Goal: Communication & Community: Answer question/provide support

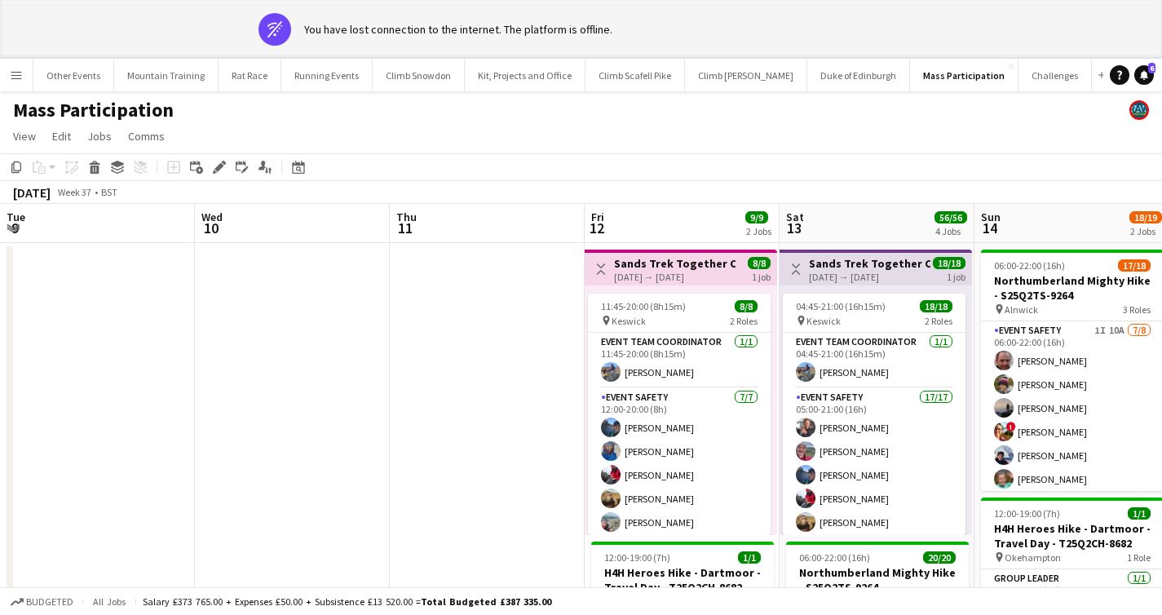
scroll to position [0, 561]
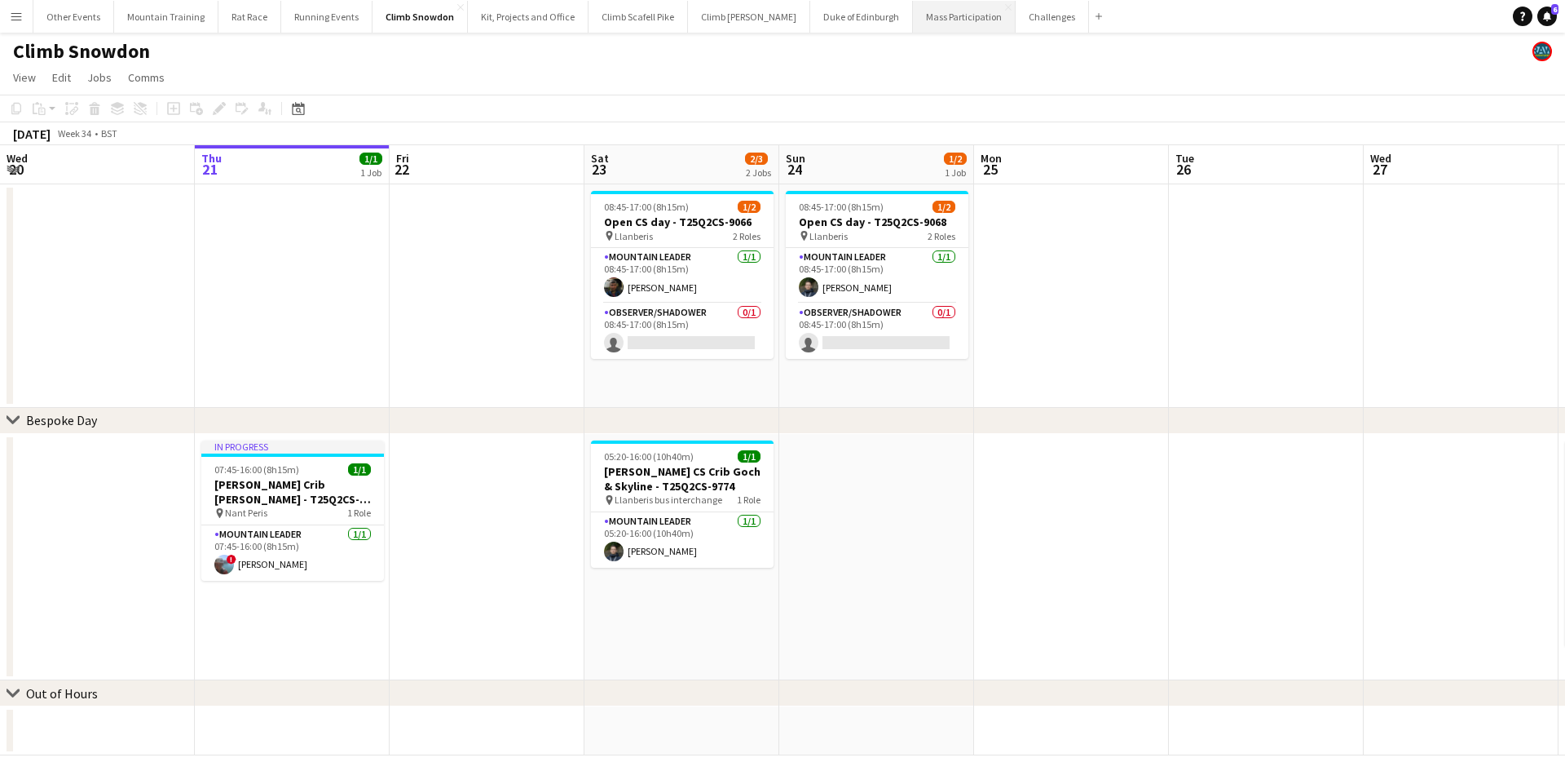
click at [913, 20] on button "Mass Participation Close" at bounding box center [964, 17] width 103 height 32
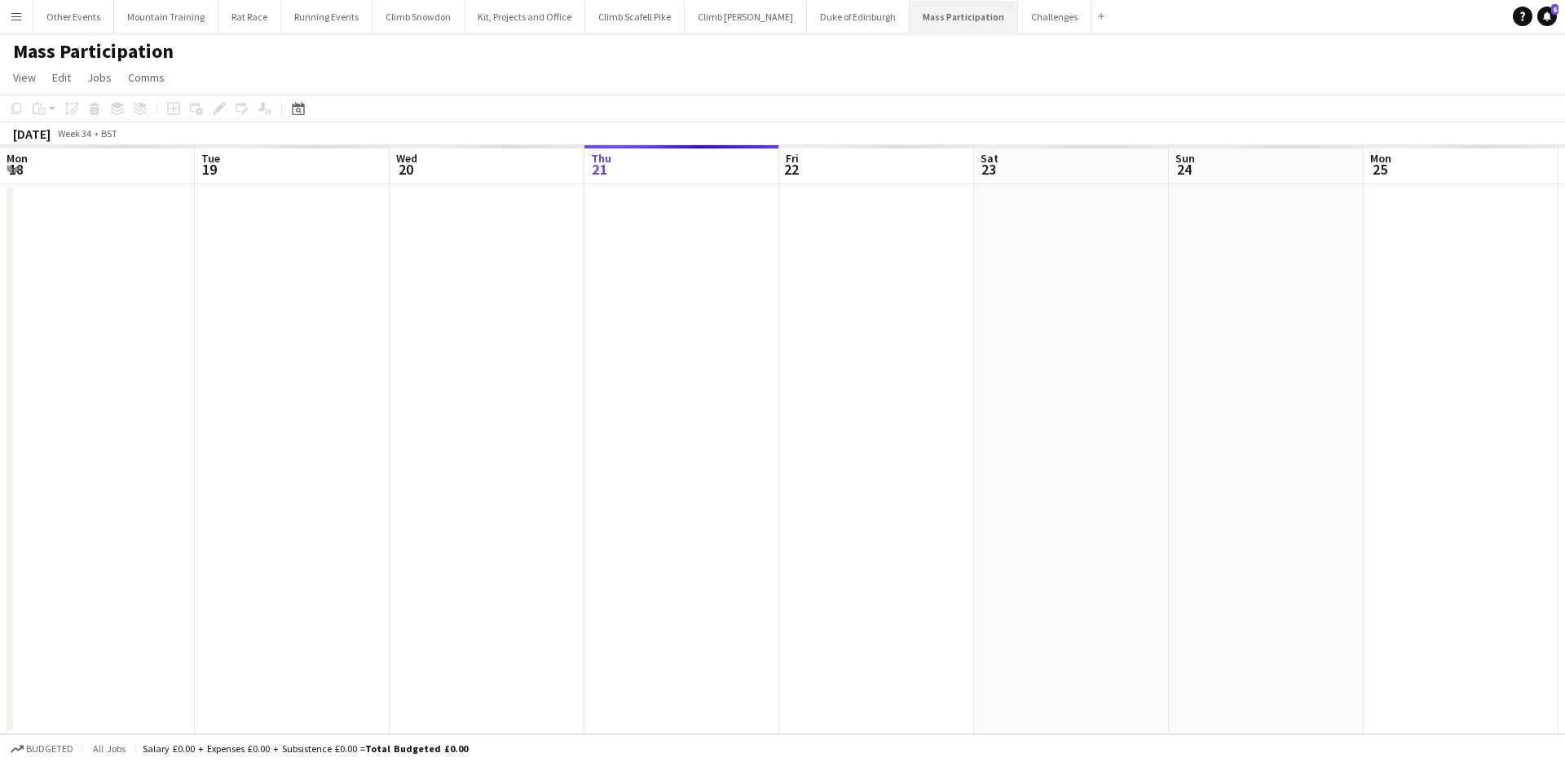
scroll to position [0, 390]
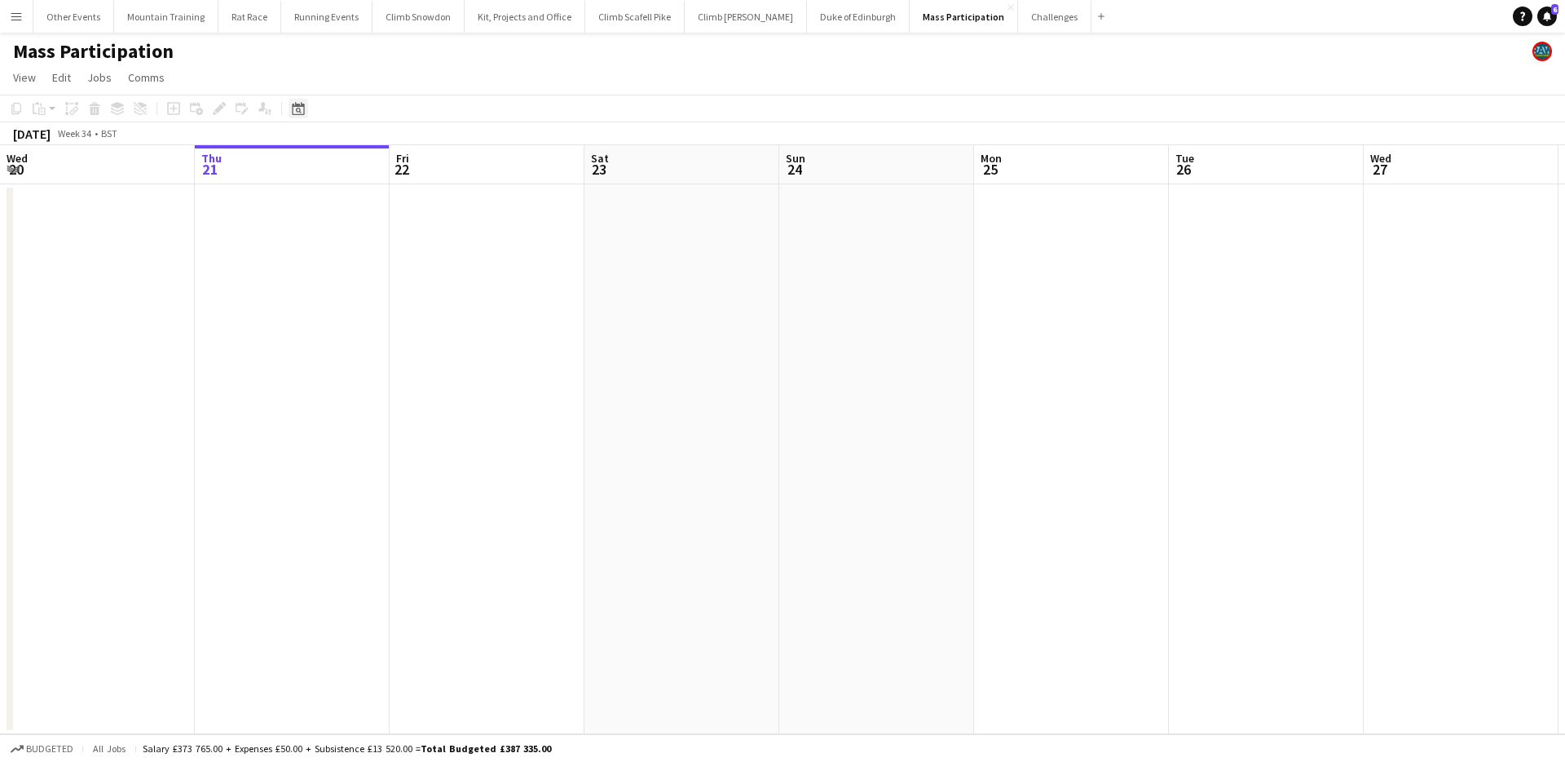
click at [293, 100] on div "Date picker" at bounding box center [299, 109] width 20 height 20
click at [418, 153] on span "Next month" at bounding box center [430, 164] width 33 height 33
click at [411, 276] on span "13" at bounding box center [410, 270] width 20 height 20
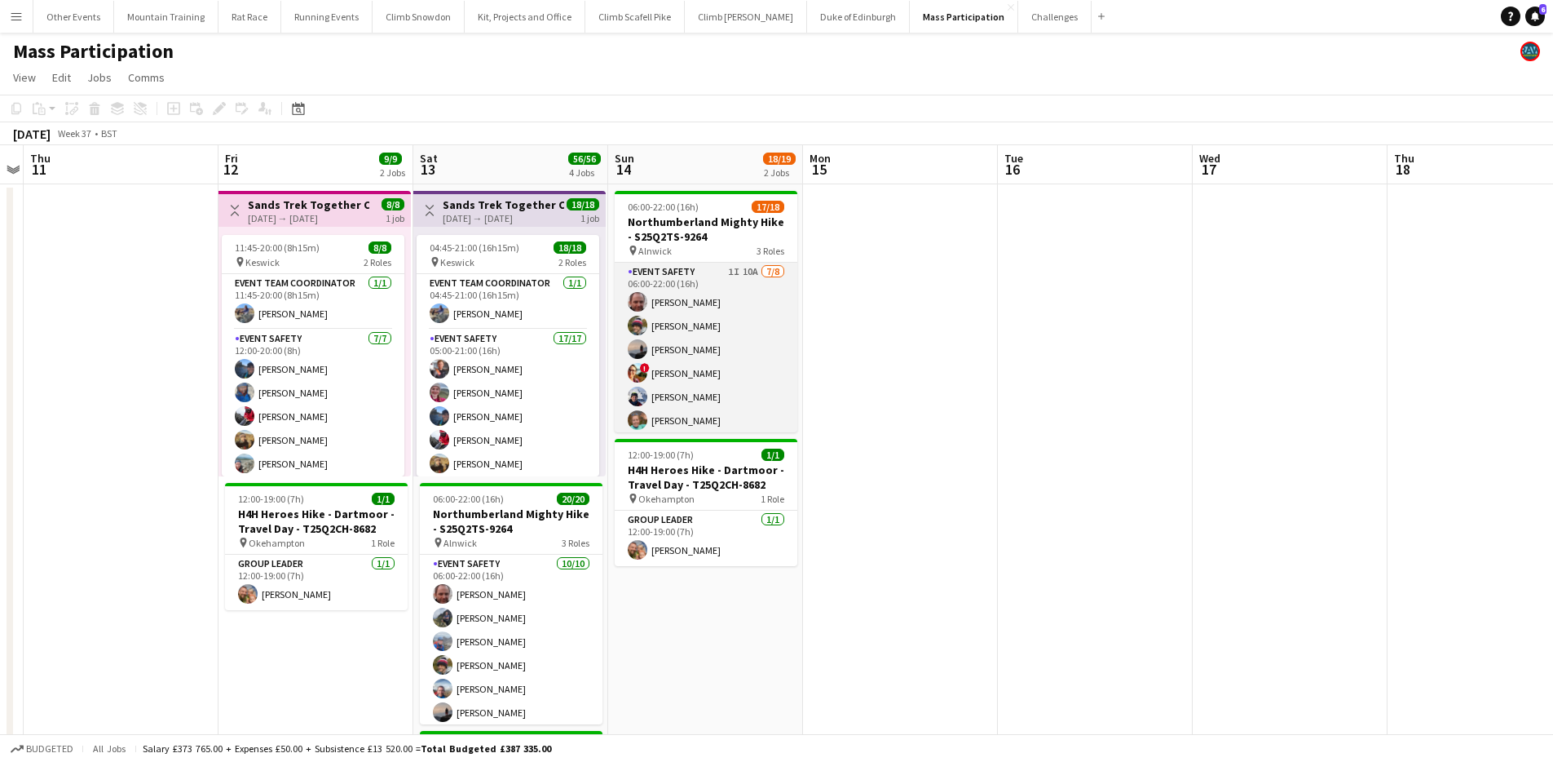
click at [717, 295] on app-card-role "Event Safety 1I 10A [DATE] 06:00-22:00 (16h) [PERSON_NAME] [PERSON_NAME] [PERSO…" at bounding box center [706, 373] width 183 height 221
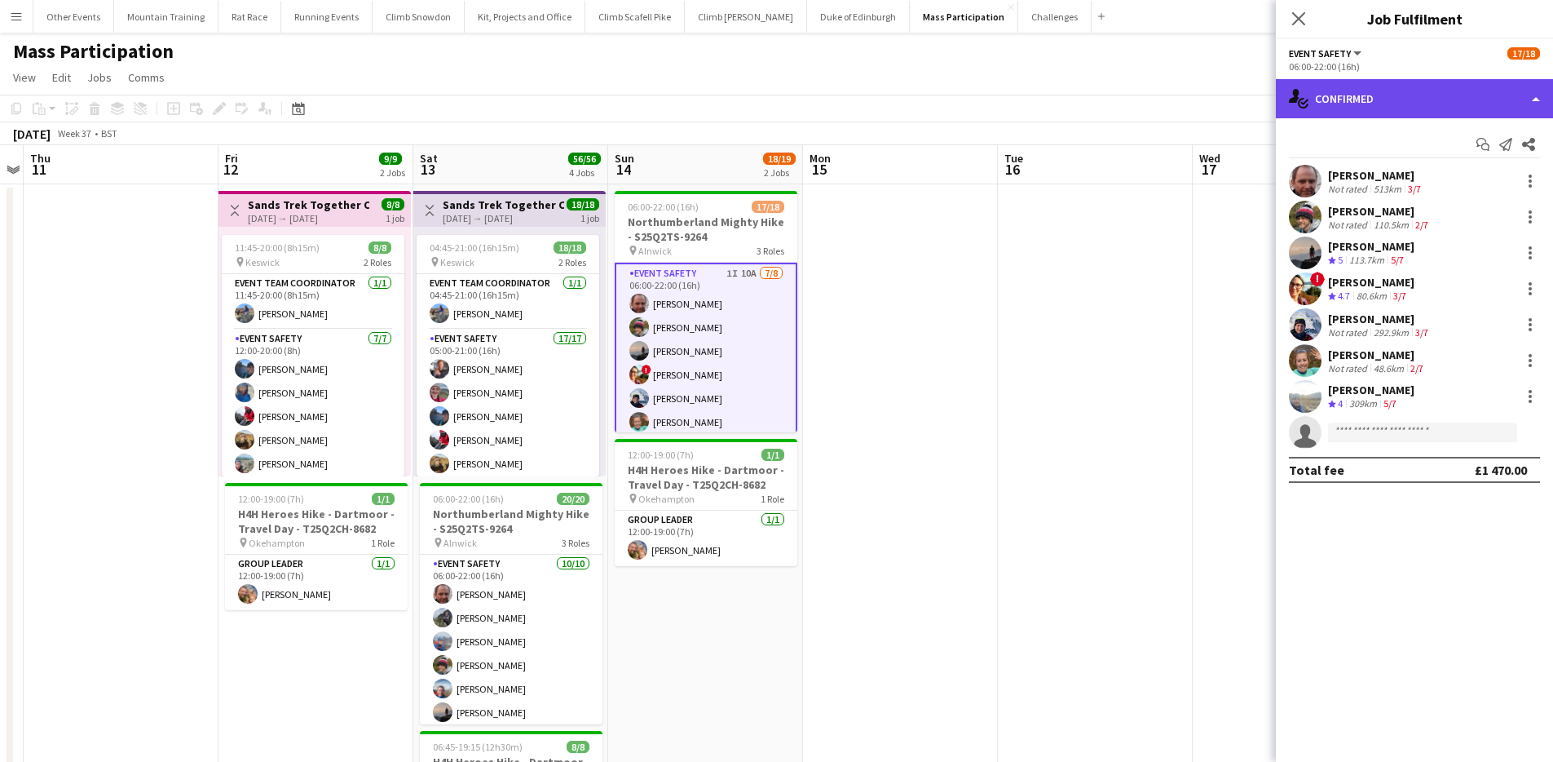
click at [1426, 82] on div "single-neutral-actions-check-2 Confirmed" at bounding box center [1414, 98] width 277 height 39
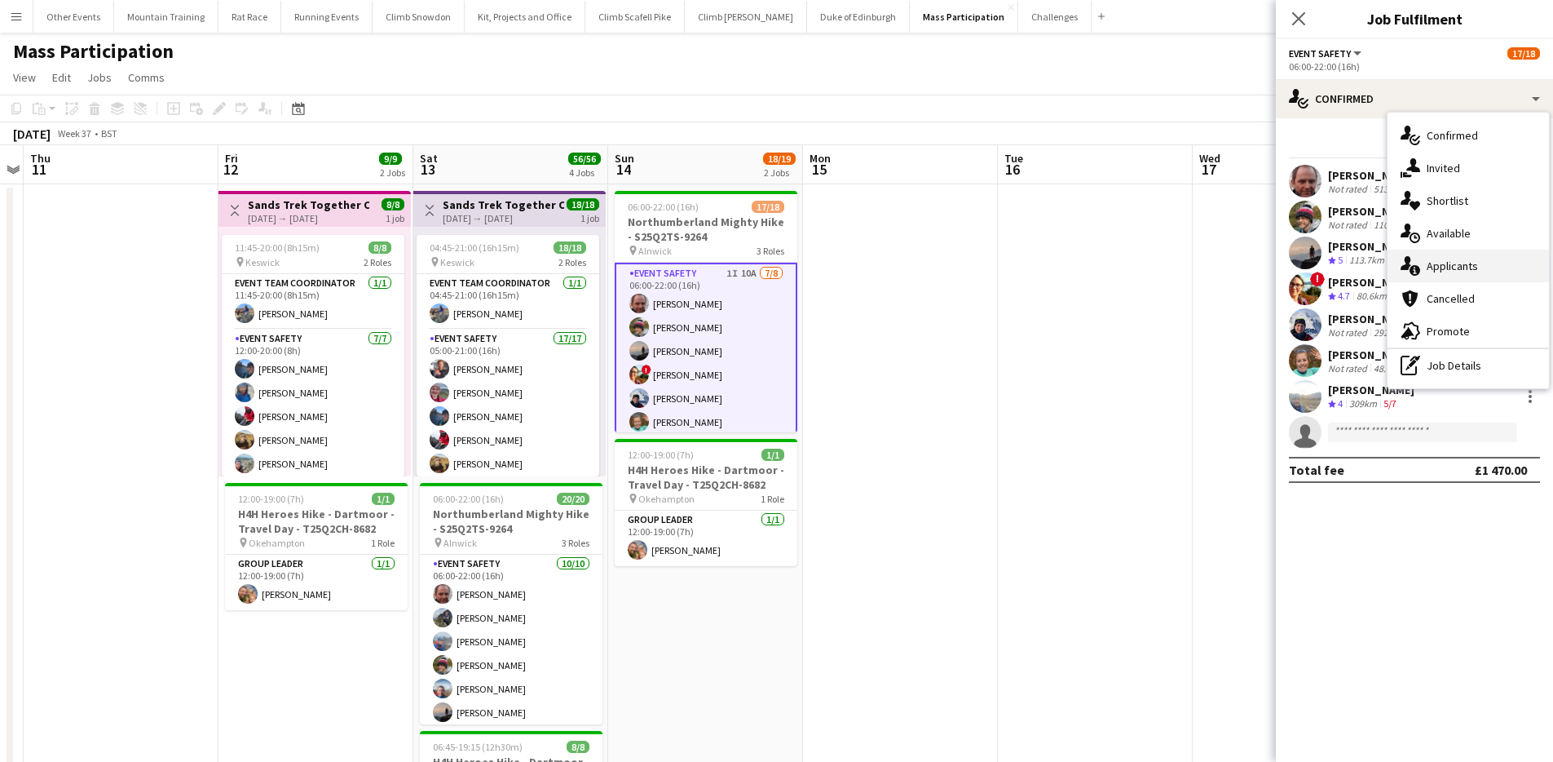
click at [1452, 260] on div "single-neutral-actions-information Applicants" at bounding box center [1468, 265] width 161 height 33
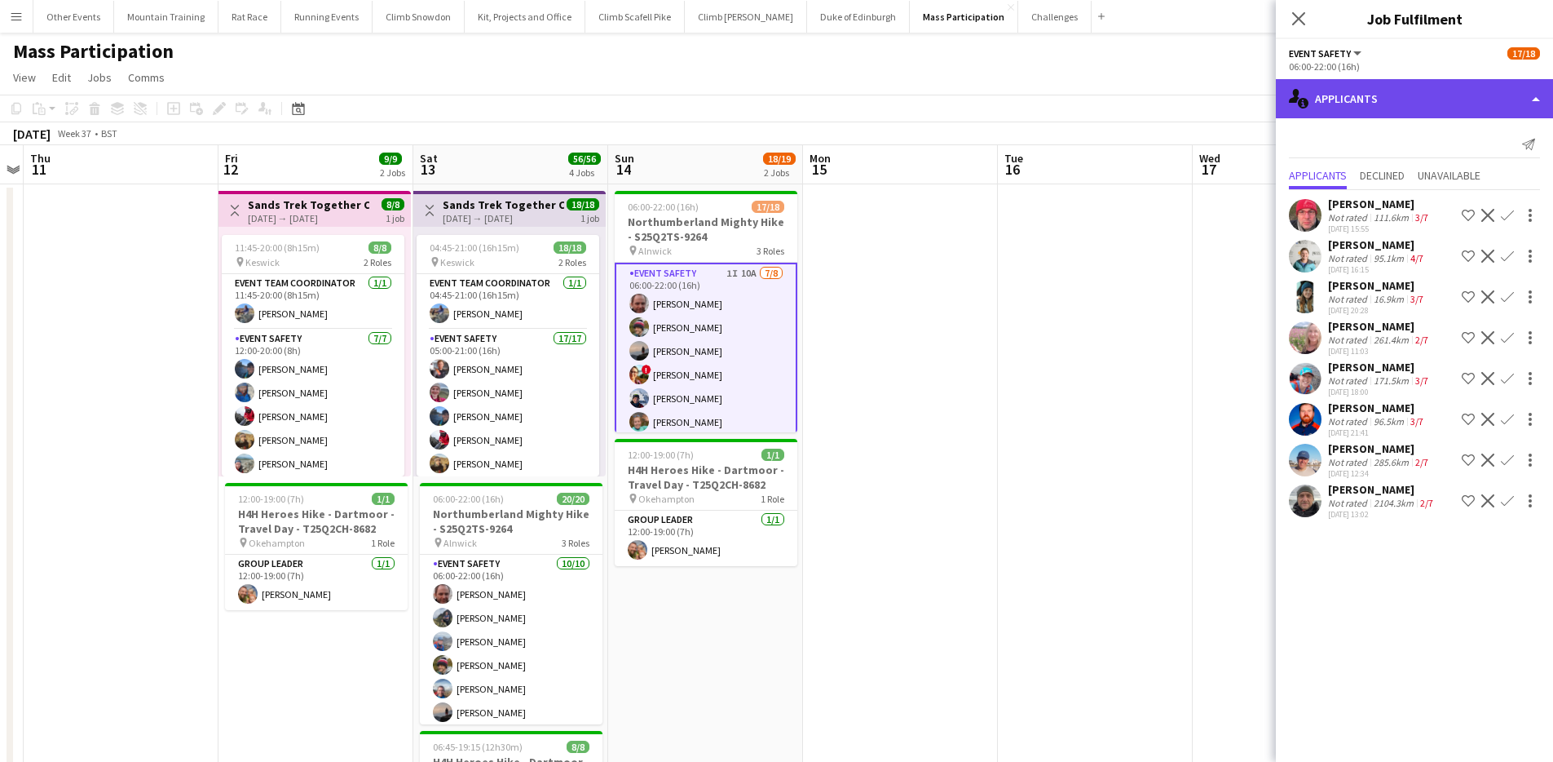
click at [1414, 98] on div "single-neutral-actions-information Applicants" at bounding box center [1414, 98] width 277 height 39
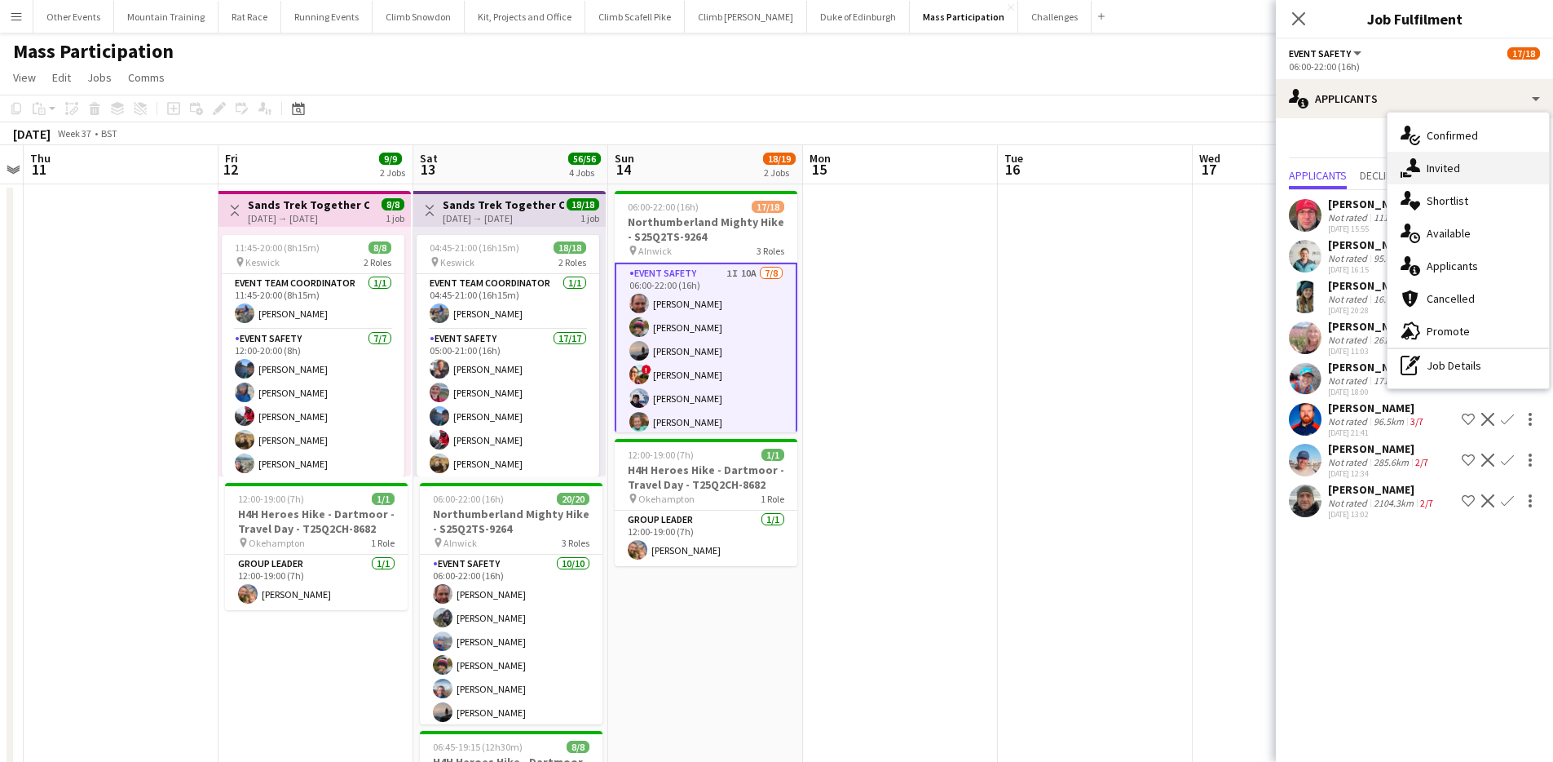
click at [1453, 170] on div "single-neutral-actions-share-1 Invited" at bounding box center [1468, 168] width 161 height 33
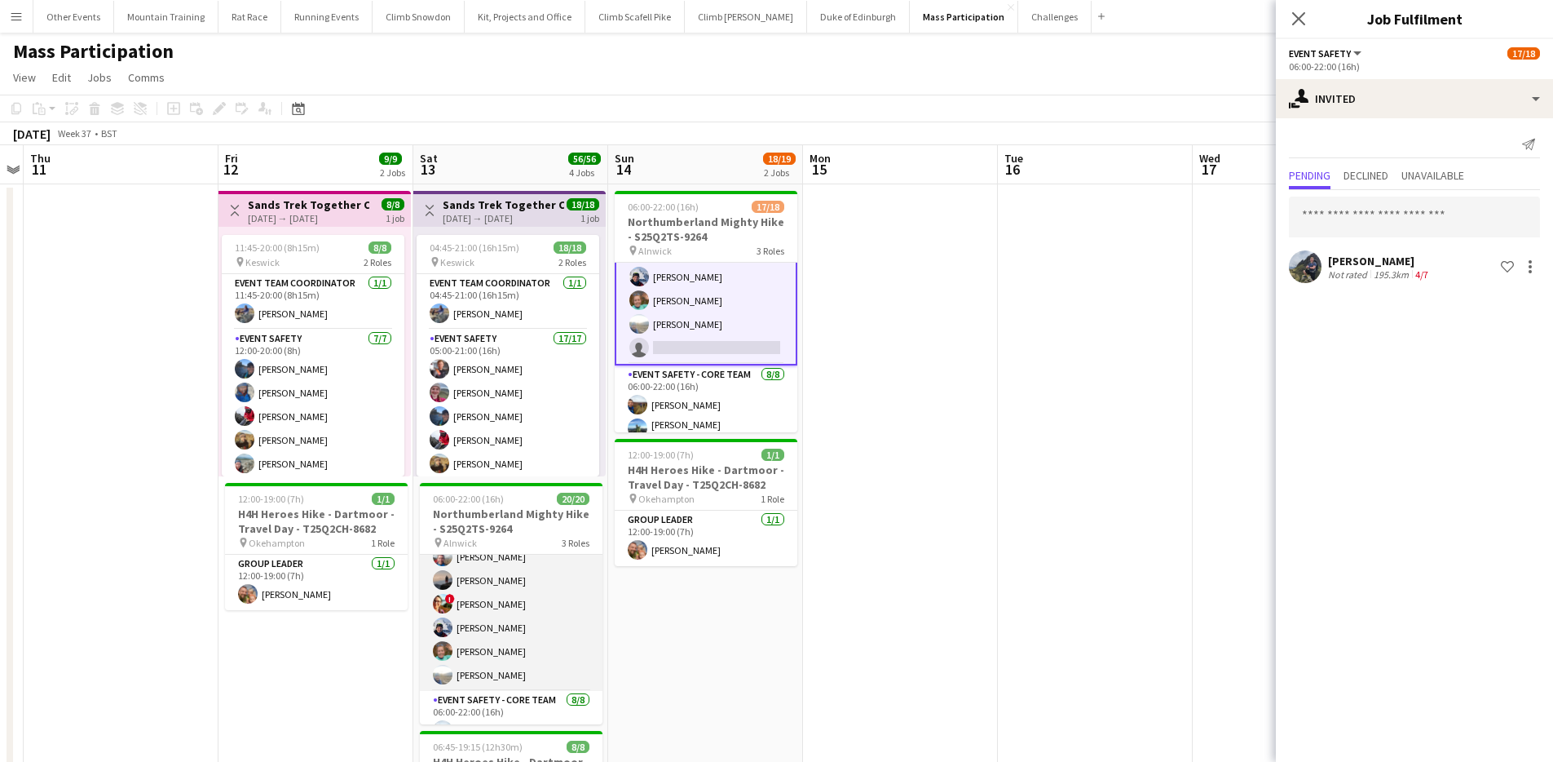
scroll to position [0, 0]
click at [550, 624] on app-card-role "Event Safety [DATE] 06:00-22:00 (16h) [PERSON_NAME] [PERSON_NAME] [PERSON_NAME]…" at bounding box center [511, 540] width 183 height 268
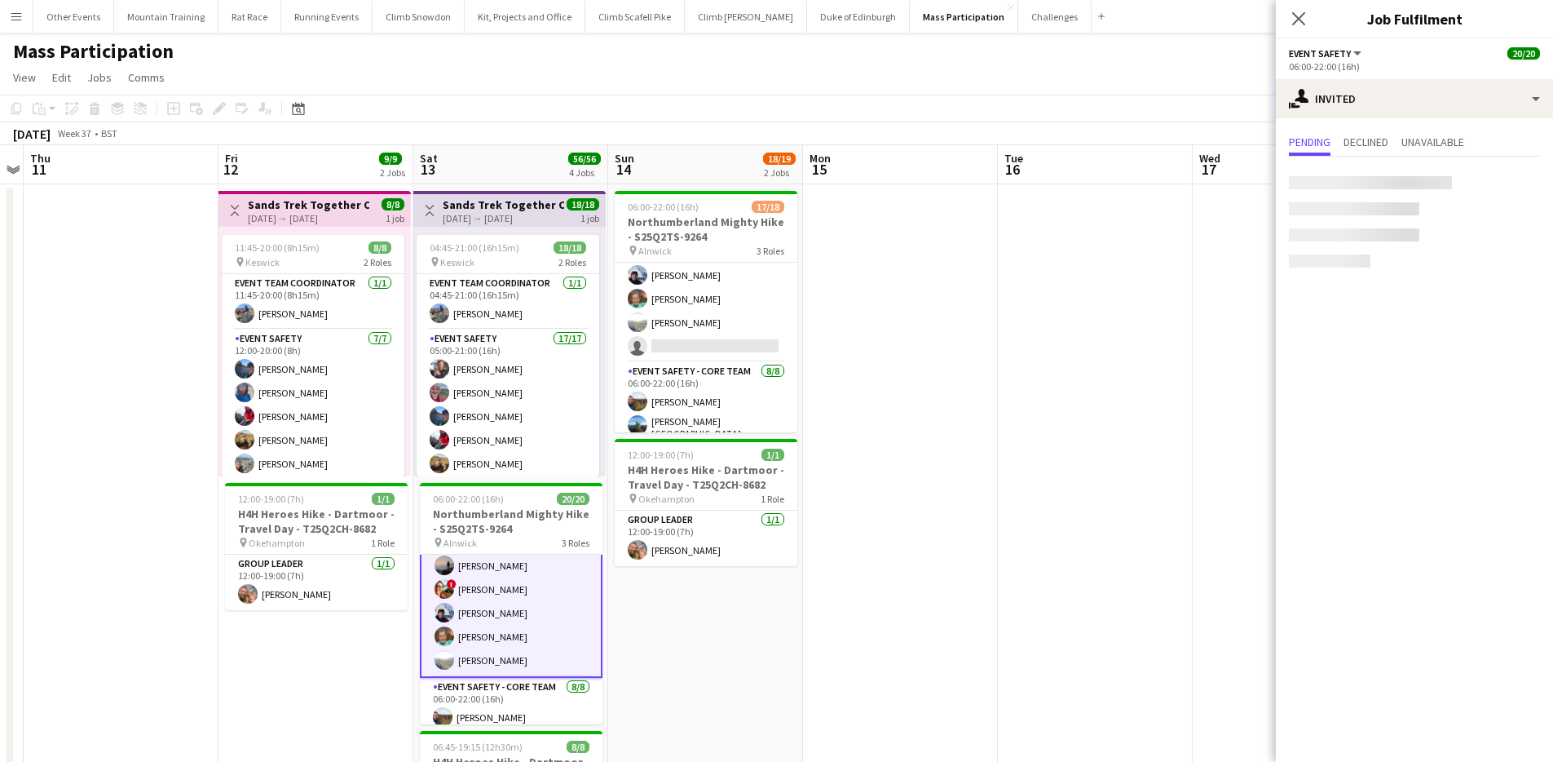
scroll to position [120, 0]
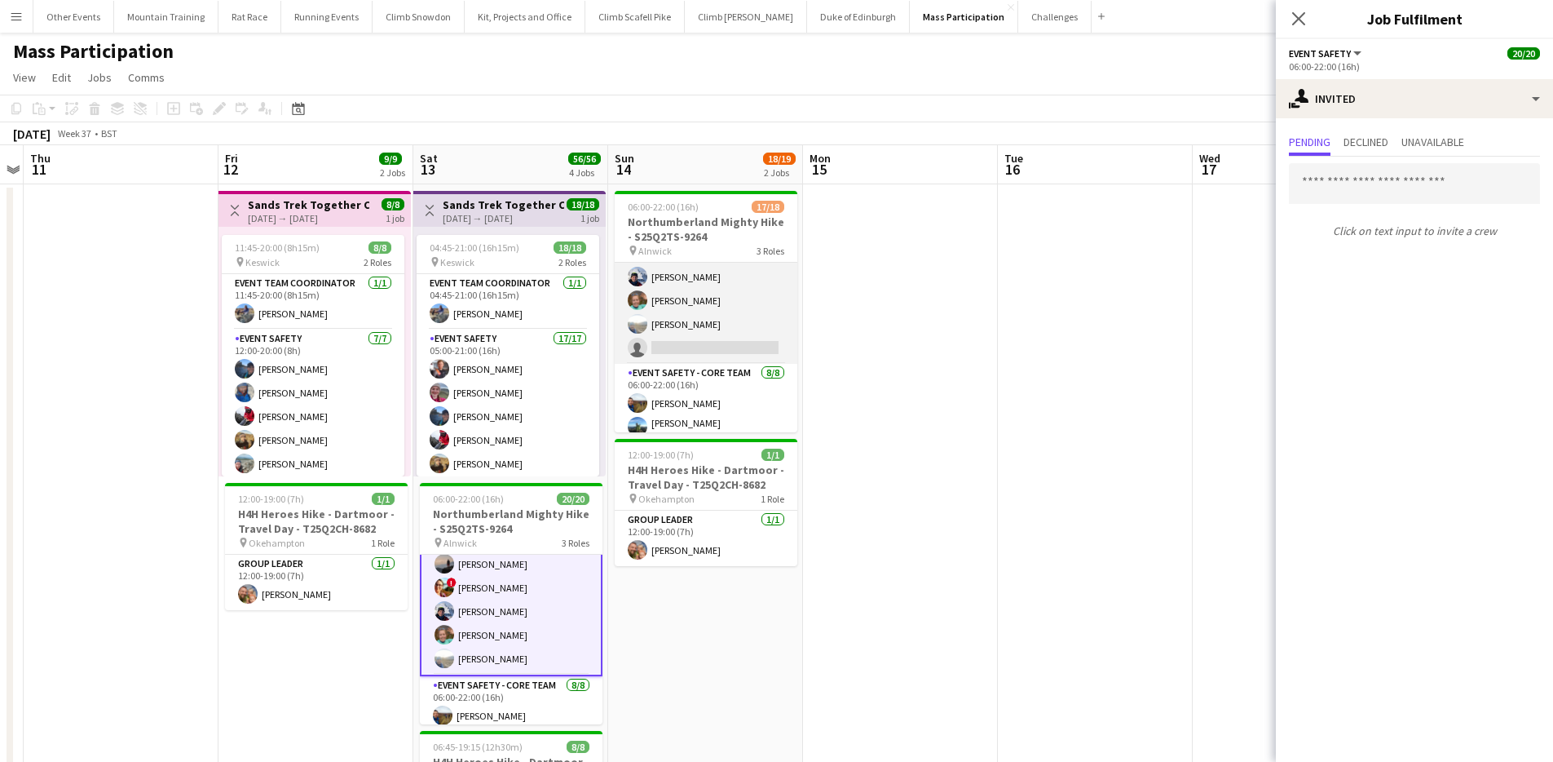
click at [676, 337] on app-card-role "Event Safety 1I 10A [DATE] 06:00-22:00 (16h) [PERSON_NAME] [PERSON_NAME] [PERSO…" at bounding box center [706, 253] width 183 height 221
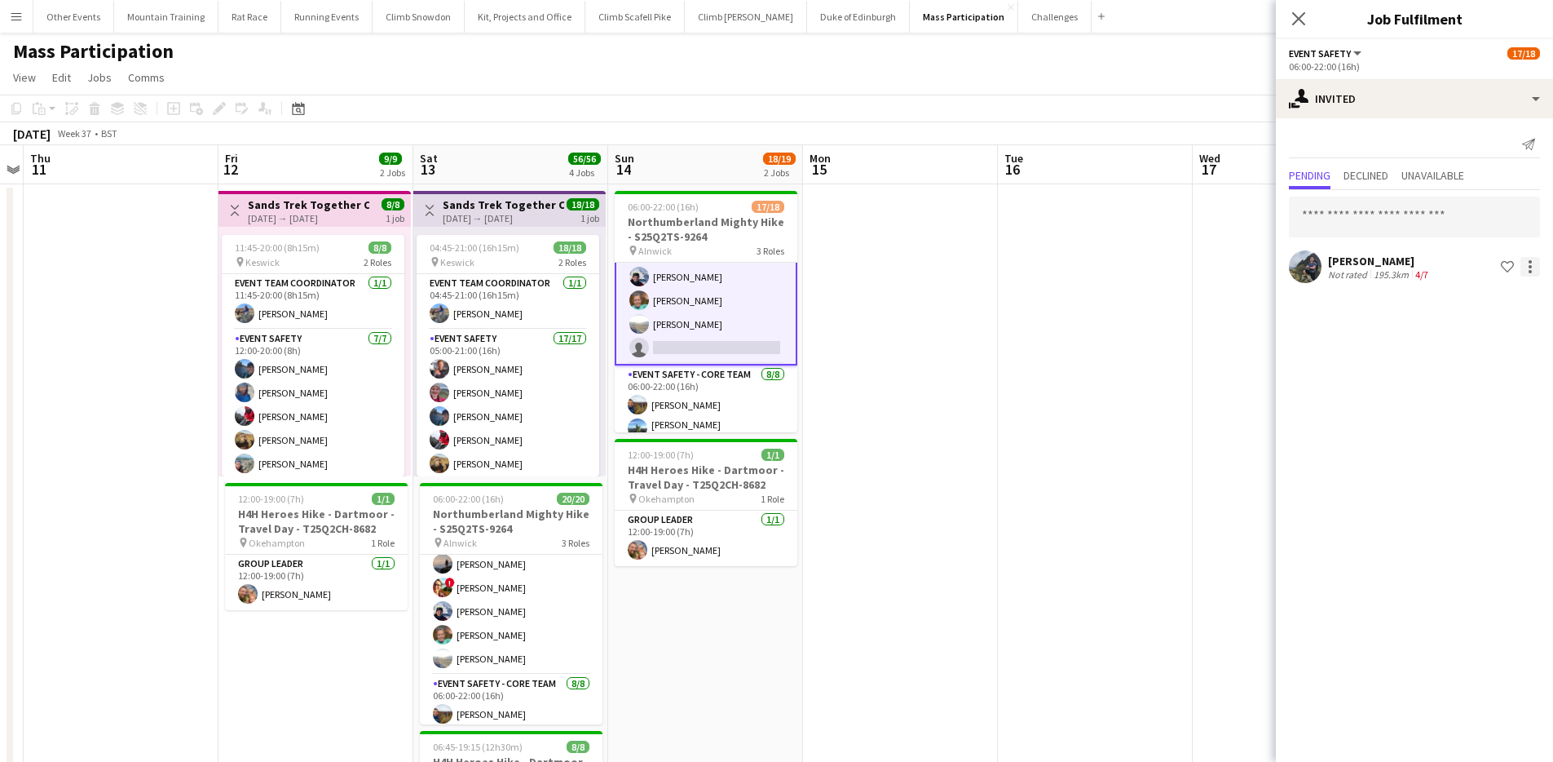
click at [1532, 260] on div at bounding box center [1531, 267] width 20 height 20
click at [1481, 326] on button "Send notification" at bounding box center [1479, 335] width 122 height 39
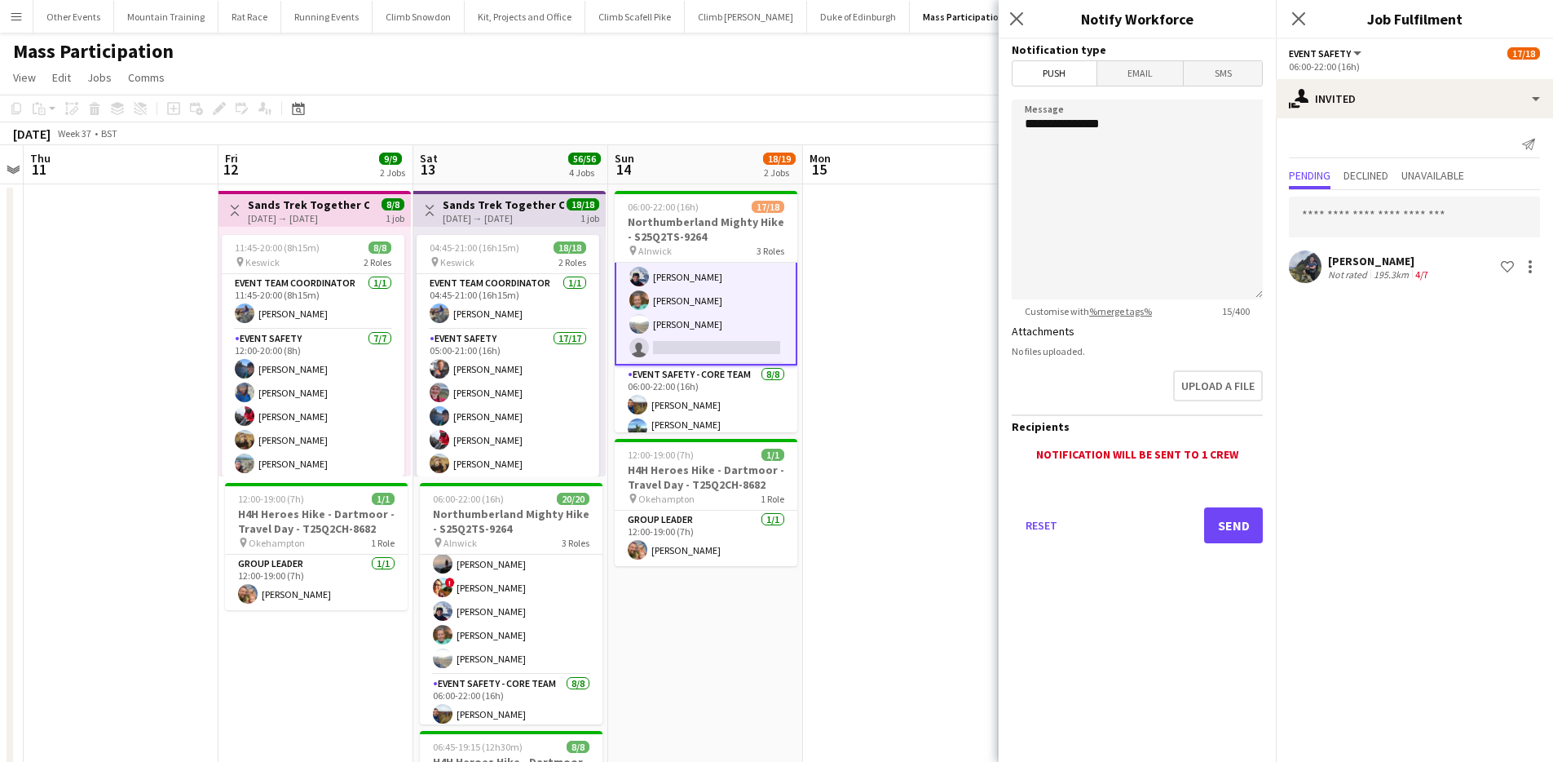
click at [1125, 67] on span "Email" at bounding box center [1140, 73] width 86 height 24
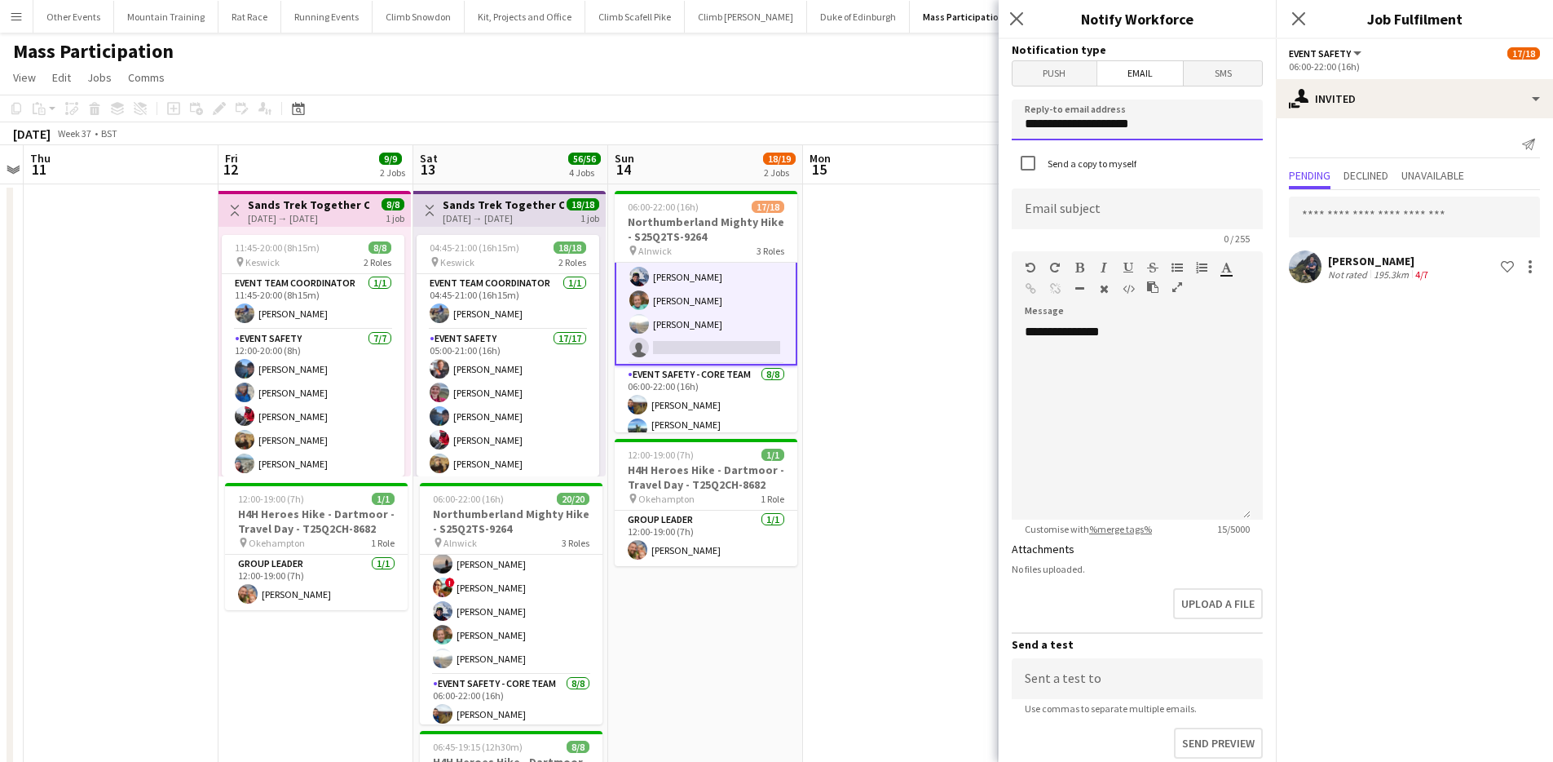
click at [1120, 116] on input "**********" at bounding box center [1137, 119] width 251 height 41
type input "**********"
click at [1077, 188] on input at bounding box center [1137, 208] width 251 height 41
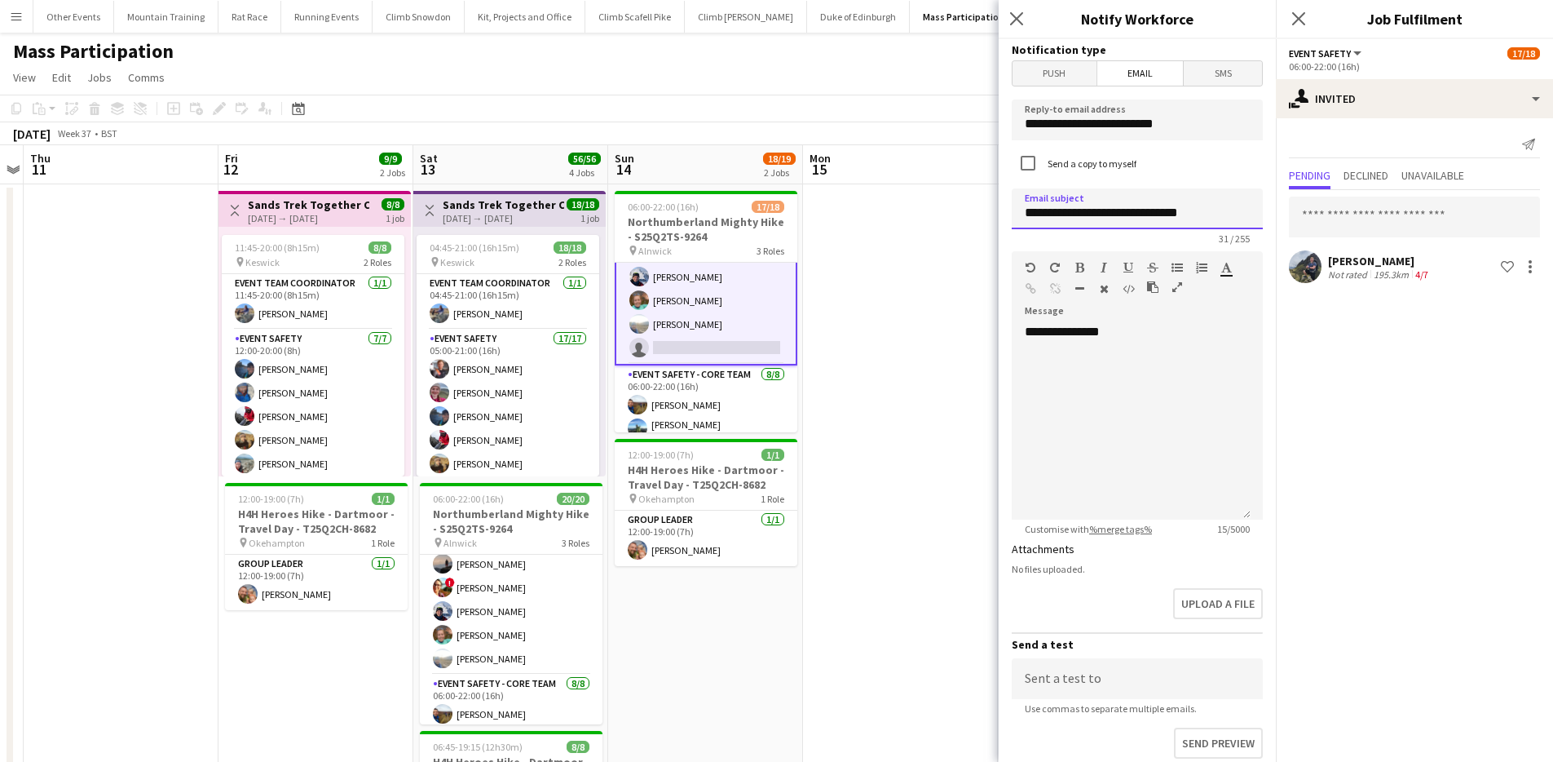
type input "**********"
click at [1161, 341] on div "**********" at bounding box center [1131, 422] width 239 height 196
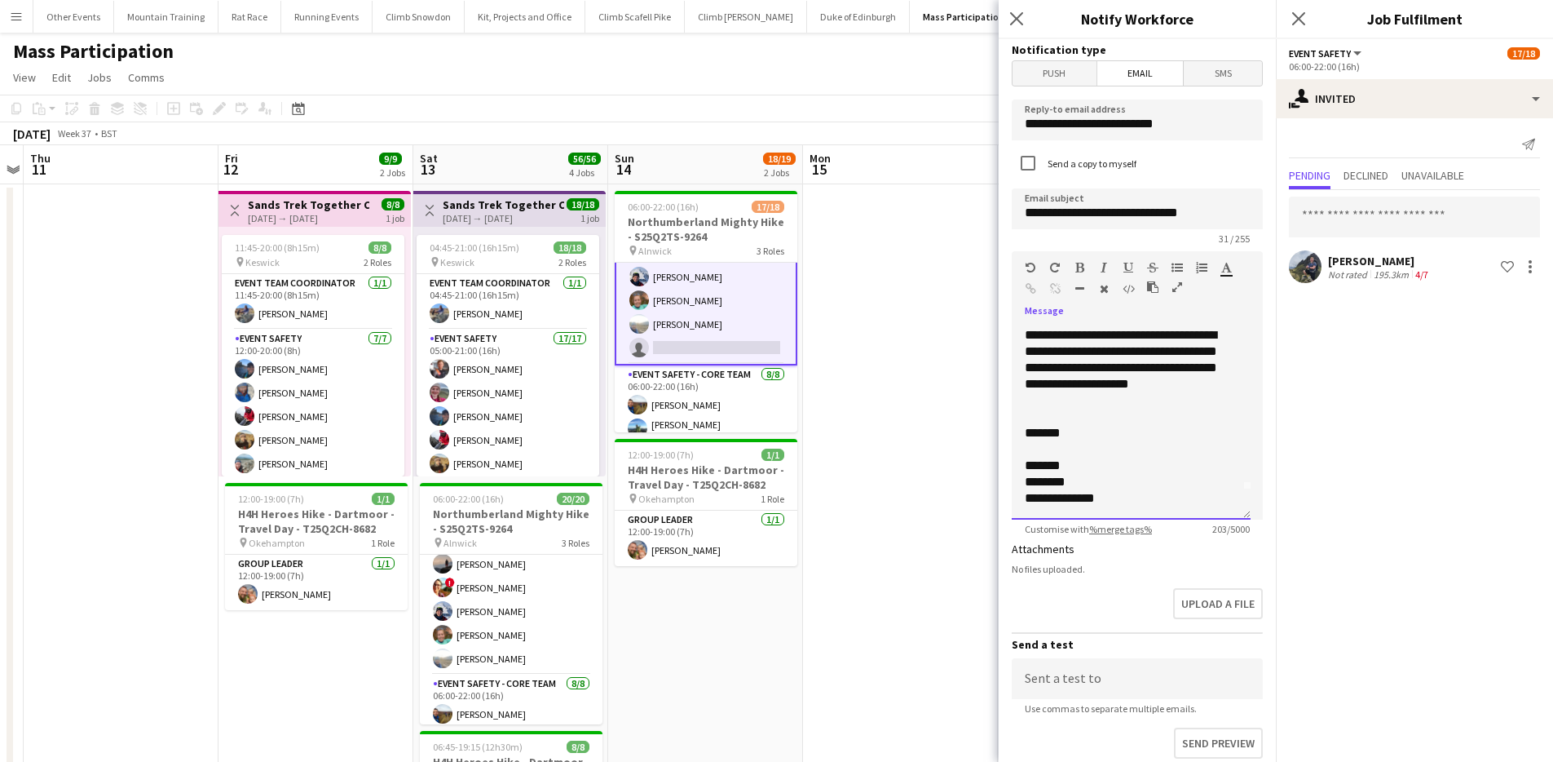
scroll to position [184, 0]
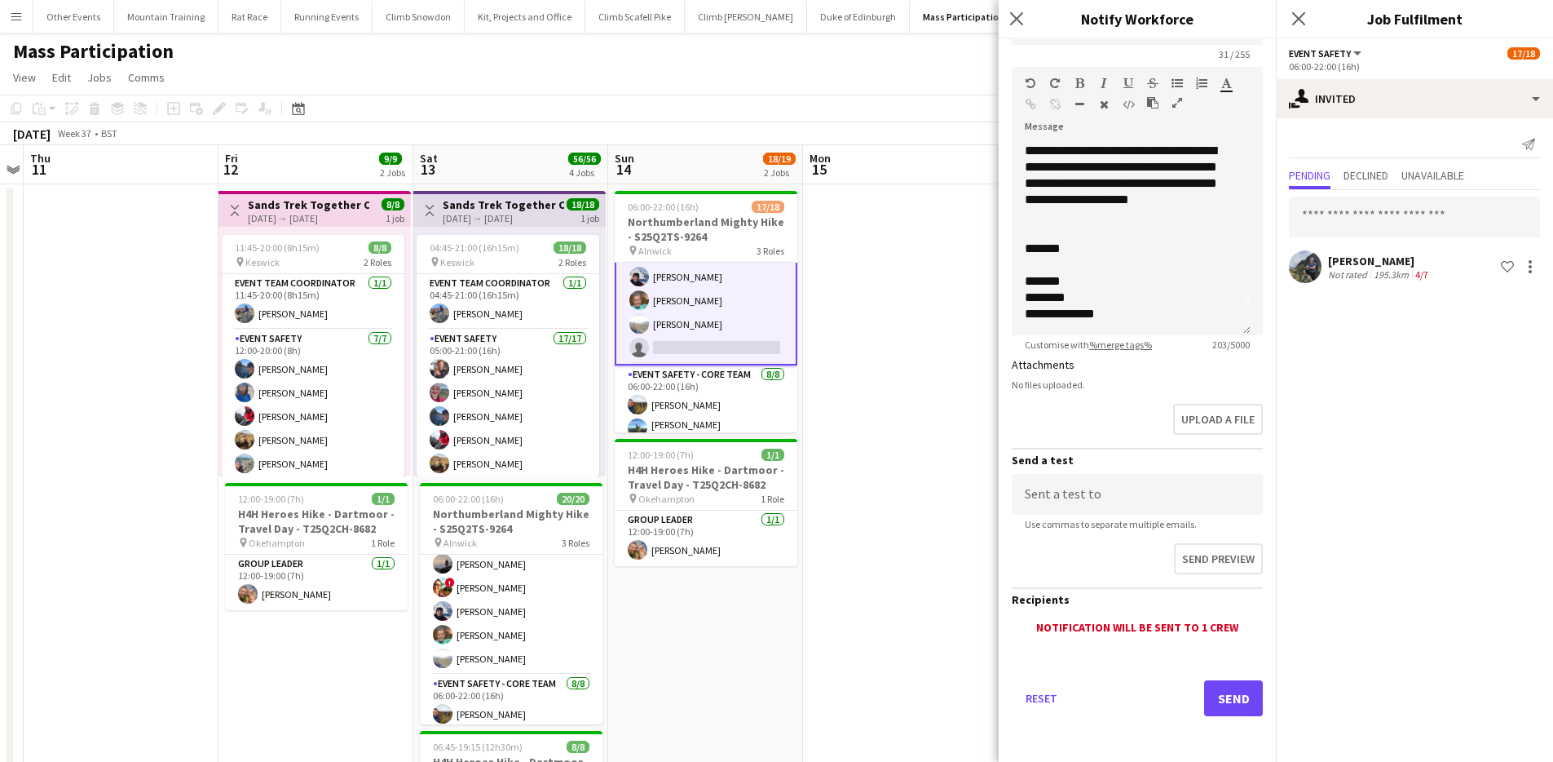
click at [1224, 679] on div "Reset Send" at bounding box center [1137, 704] width 251 height 114
click at [1225, 686] on button "Send" at bounding box center [1233, 698] width 59 height 36
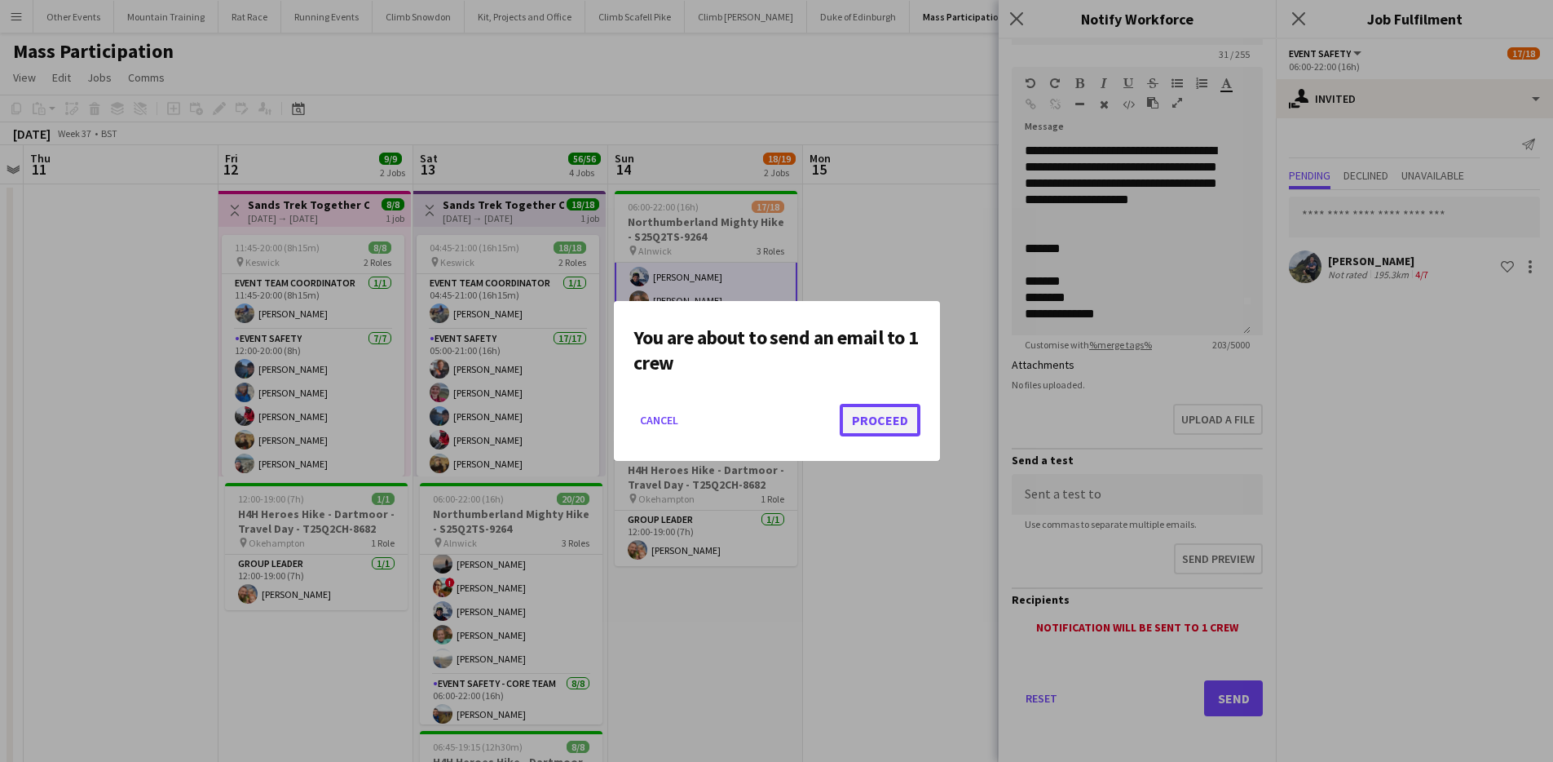
click at [914, 418] on button "Proceed" at bounding box center [880, 420] width 81 height 33
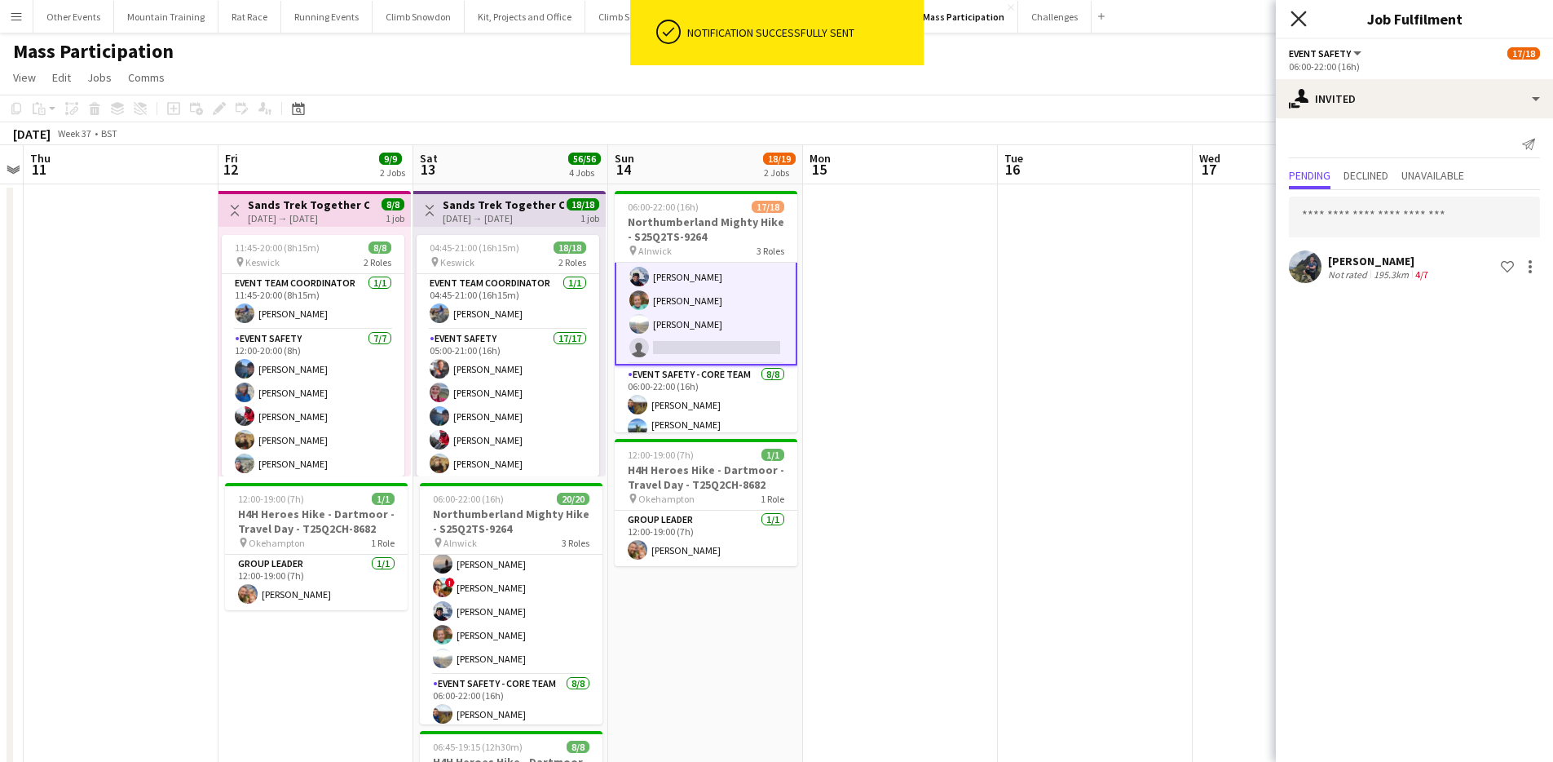
click at [1302, 15] on icon at bounding box center [1298, 18] width 15 height 15
